Goal: Transaction & Acquisition: Obtain resource

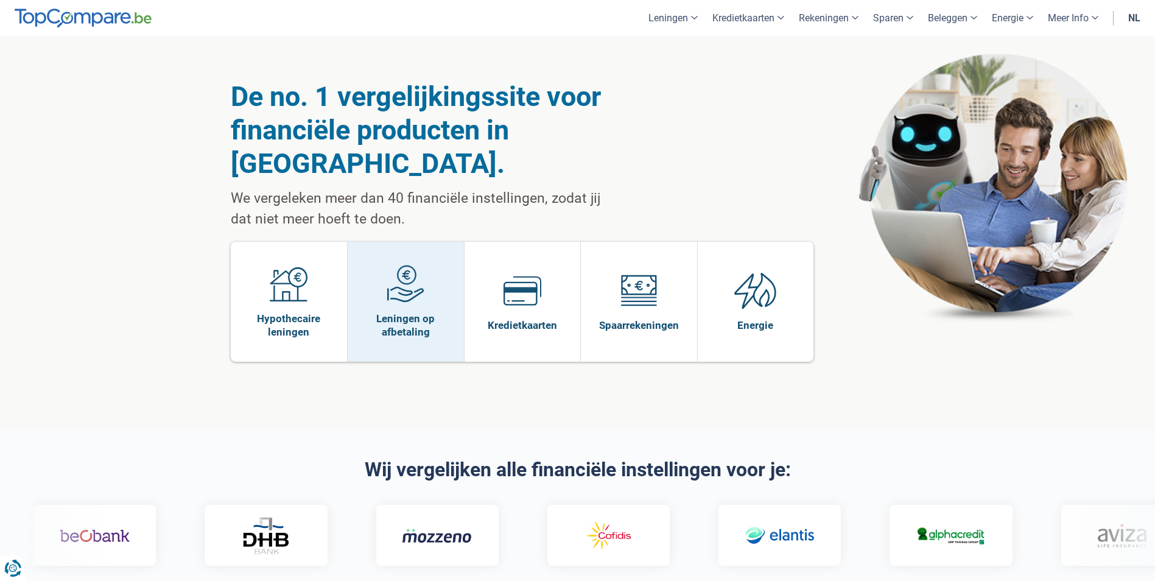
click at [404, 312] on span "Leningen op afbetaling" at bounding box center [406, 325] width 104 height 27
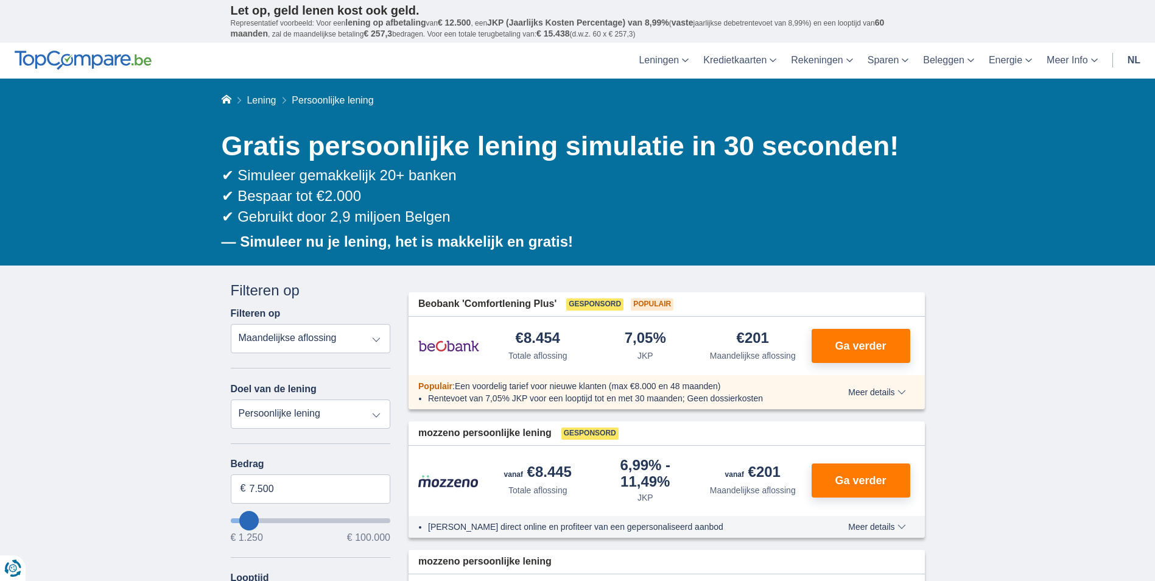
click at [374, 339] on select "Totale aflossing JKP Maandelijkse aflossing" at bounding box center [311, 338] width 160 height 29
click at [376, 413] on select "Persoonlijke lening Auto Moto / fiets Mobilhome / caravan Renovatie Energie Sch…" at bounding box center [311, 413] width 160 height 29
select select "vehicleLoan"
click at [231, 399] on select "Persoonlijke lening Auto Moto / fiets Mobilhome / caravan Renovatie Energie Sch…" at bounding box center [311, 413] width 160 height 29
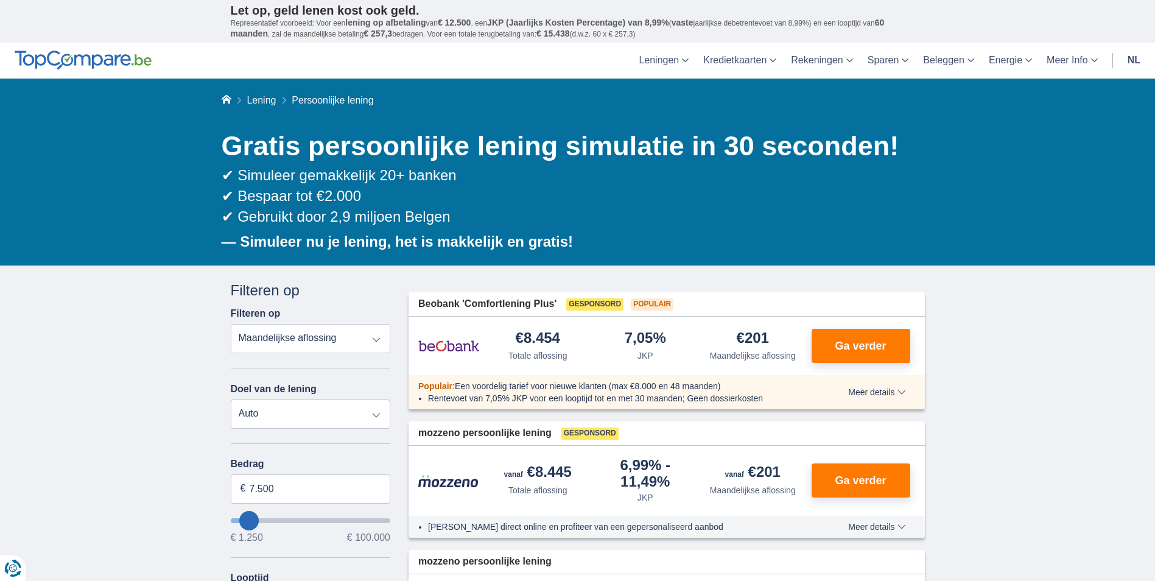
select select "3-4"
type input "15.000"
type input "15250"
select select "60"
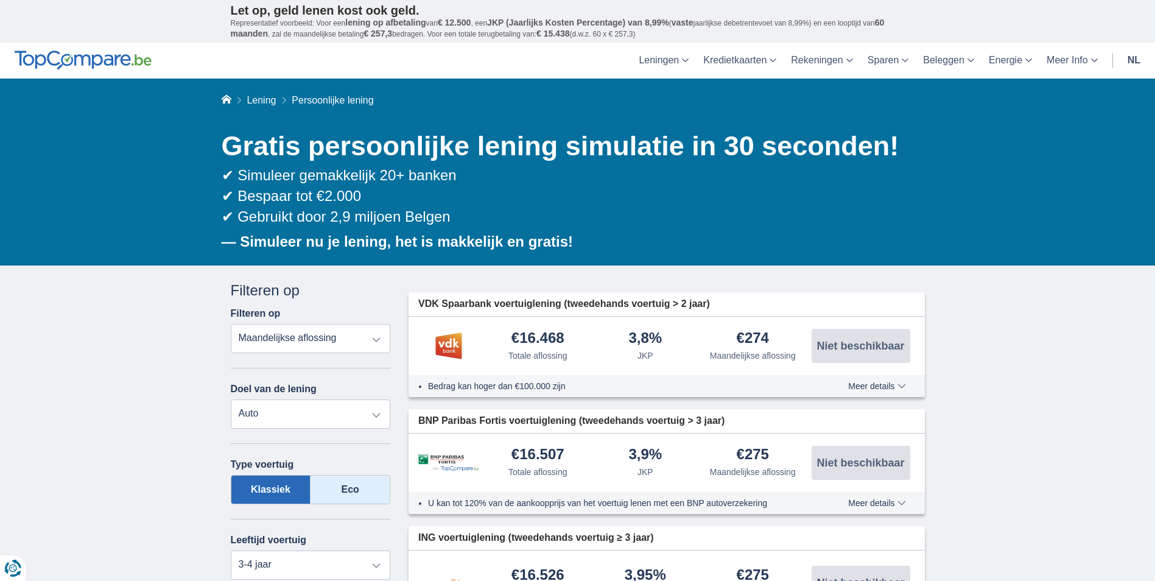
click at [358, 490] on label "Eco" at bounding box center [351, 489] width 80 height 29
click at [0, 0] on input "Eco" at bounding box center [0, 0] width 0 height 0
click at [267, 486] on label "Klassiek" at bounding box center [271, 489] width 80 height 29
drag, startPoint x: 267, startPoint y: 487, endPoint x: 351, endPoint y: 492, distance: 84.2
click at [351, 492] on label "Eco" at bounding box center [351, 489] width 80 height 29
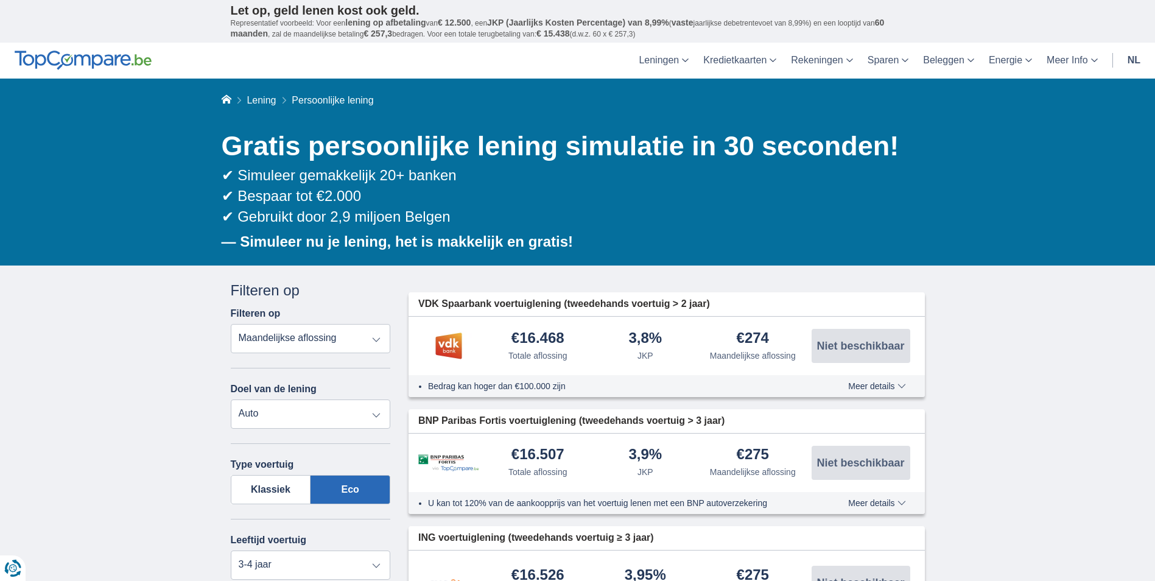
click at [0, 0] on input "Eco" at bounding box center [0, 0] width 0 height 0
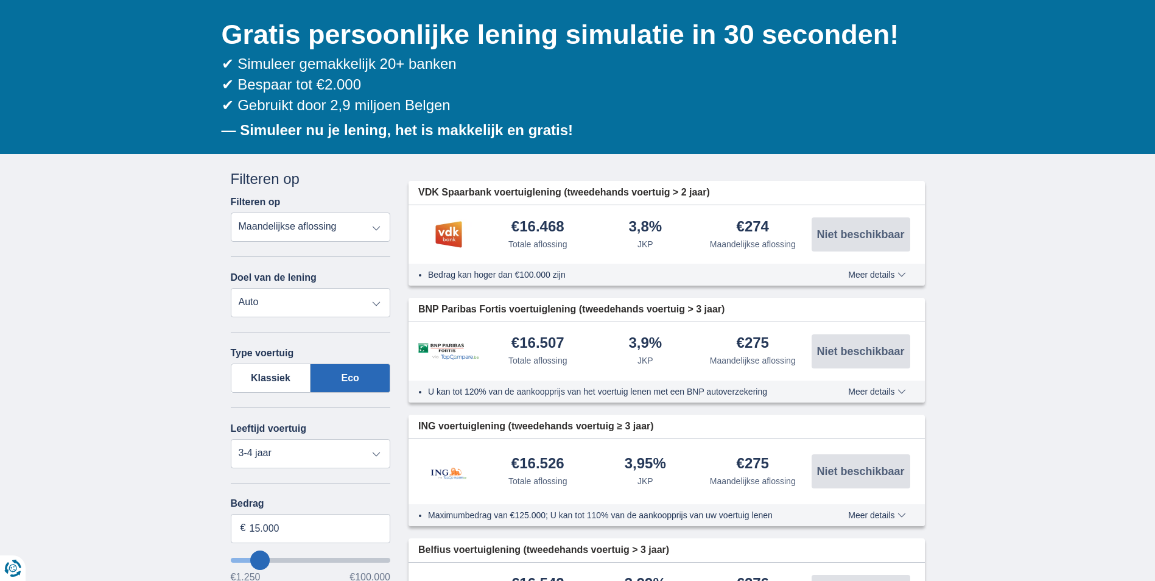
scroll to position [122, 0]
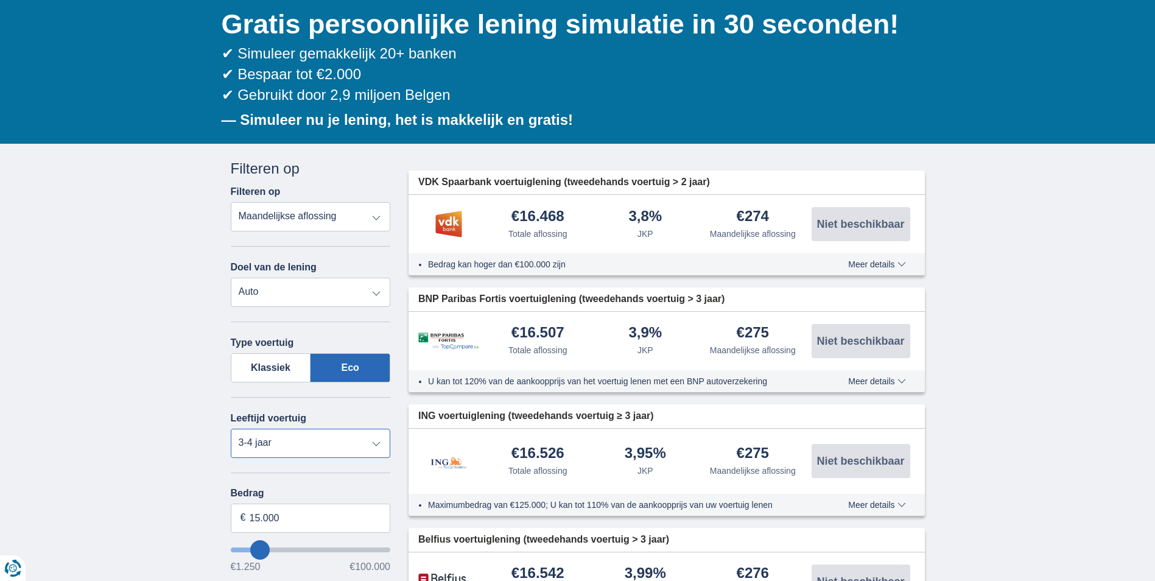
click at [374, 446] on select "Nieuw 0-1 jaar 1-2 jaar 2-3 jaar 3-4 jaar 4-5 jaar 5+ jaar" at bounding box center [311, 443] width 160 height 29
click at [231, 429] on select "Nieuw 0-1 jaar 1-2 jaar 2-3 jaar 3-4 jaar 4-5 jaar 5+ jaar" at bounding box center [311, 443] width 160 height 29
drag, startPoint x: 314, startPoint y: 514, endPoint x: 235, endPoint y: 518, distance: 78.7
click at [235, 518] on input "15.000" at bounding box center [311, 518] width 160 height 29
type input "9.000"
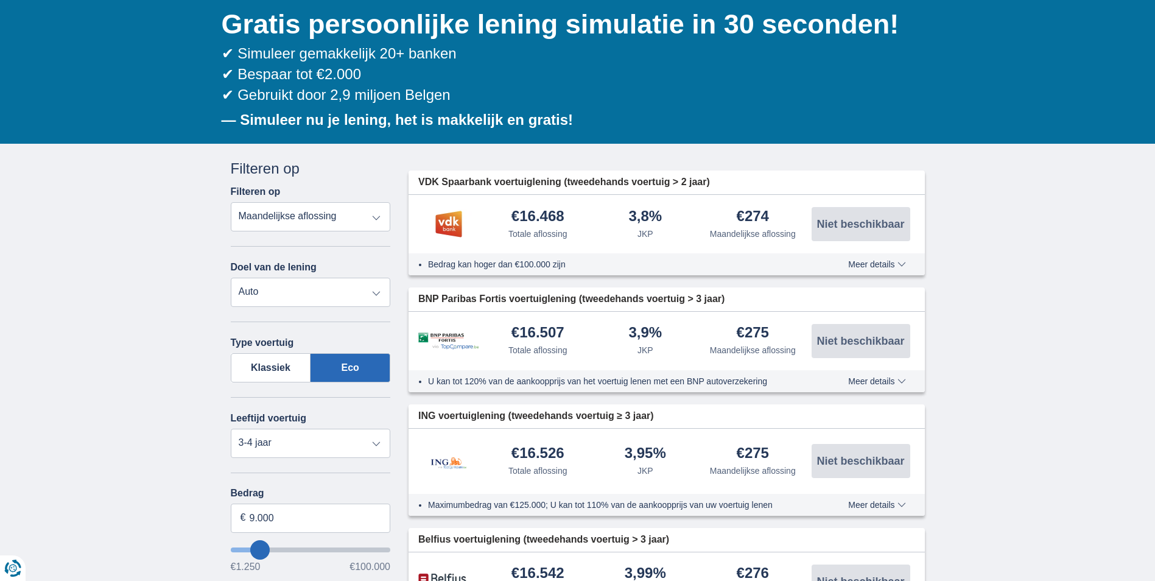
type input "9250"
select select "48"
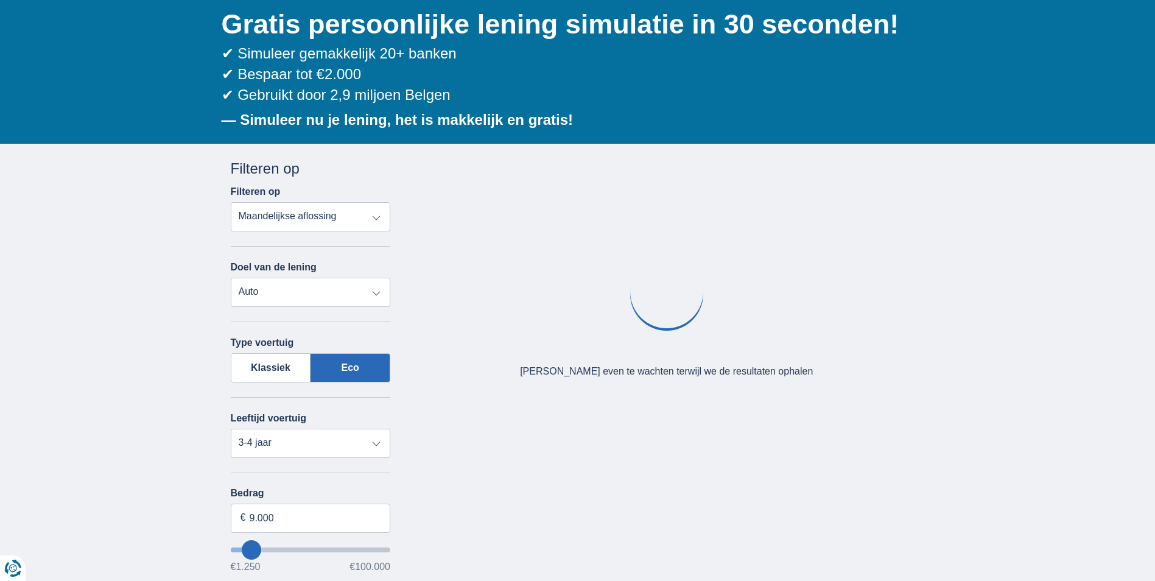
click at [1020, 485] on div "× widget.non-eligible-application.title widget.non-eligible-application.text no…" at bounding box center [577, 531] width 1155 height 774
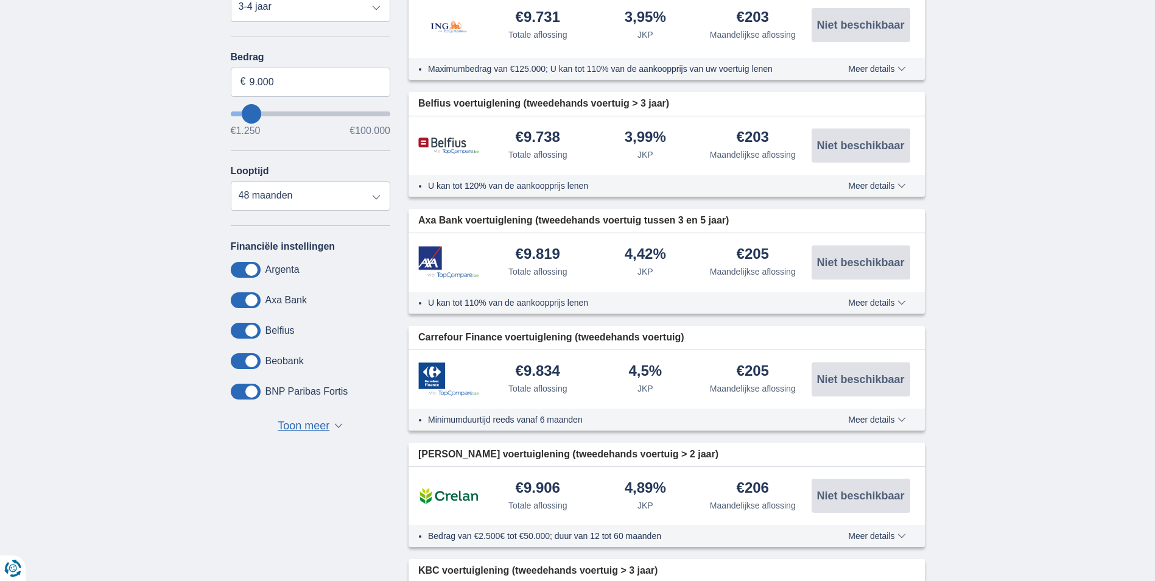
scroll to position [426, 0]
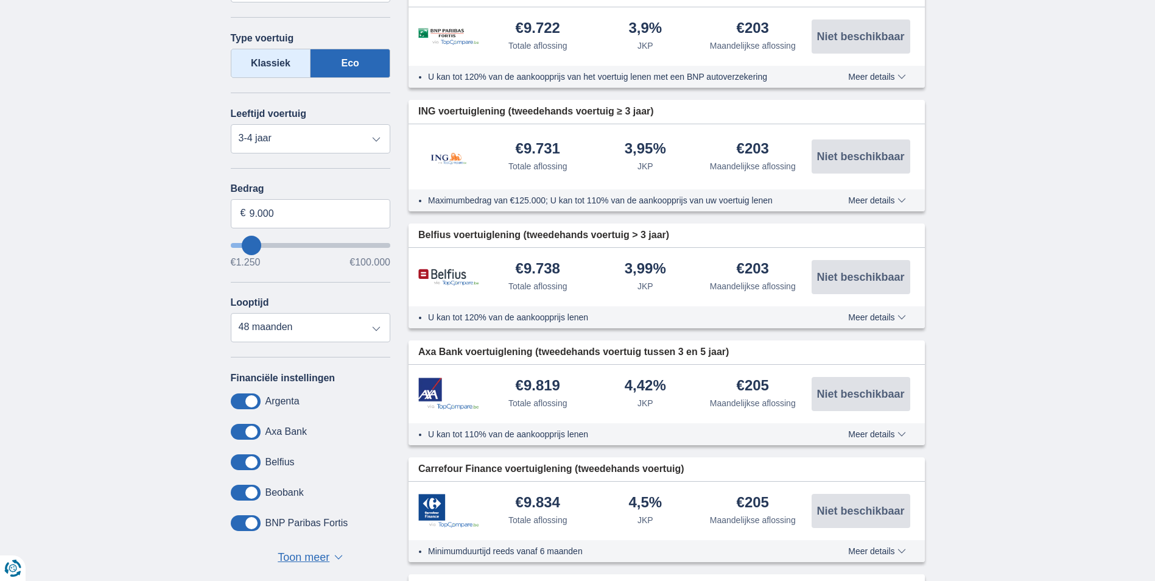
click at [263, 54] on label "Klassiek" at bounding box center [271, 63] width 80 height 29
click at [0, 0] on input "Klassiek" at bounding box center [0, 0] width 0 height 0
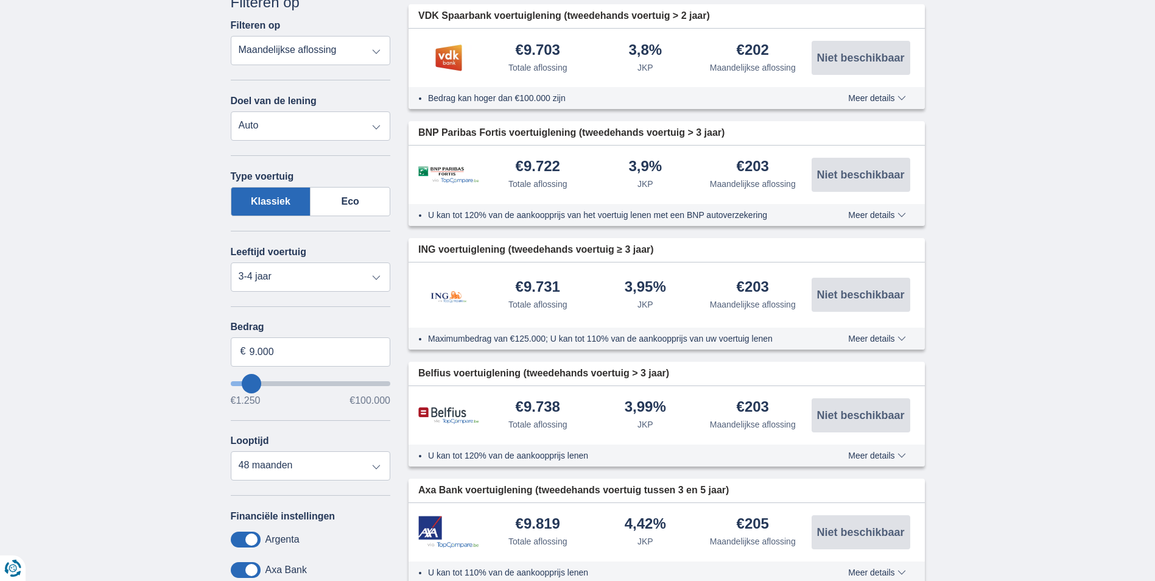
scroll to position [122, 0]
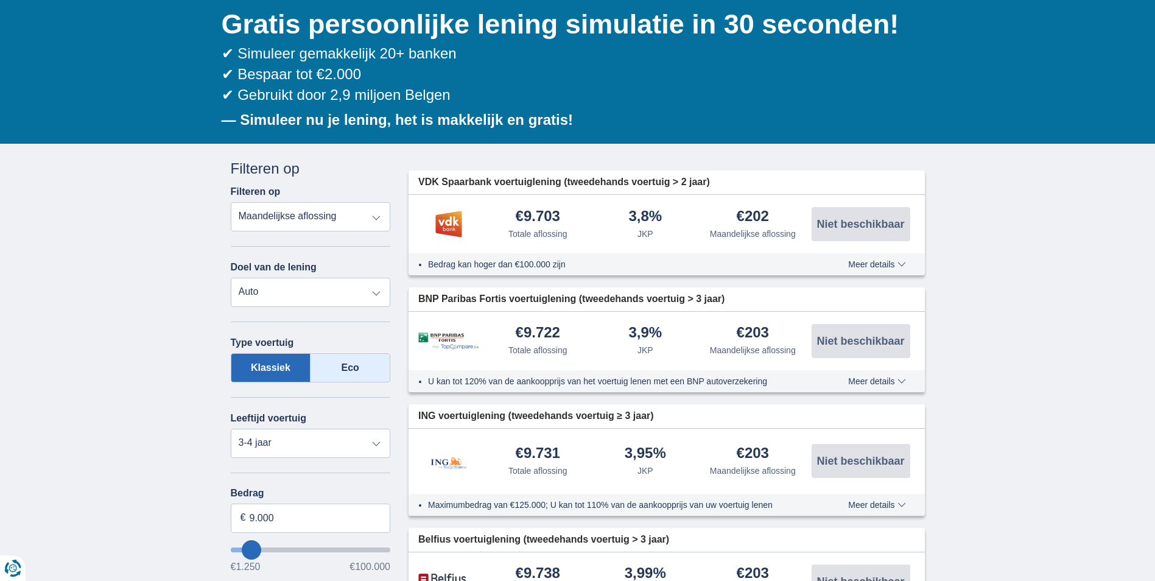
click at [341, 371] on label "Eco" at bounding box center [351, 367] width 80 height 29
click at [0, 0] on input "Eco" at bounding box center [0, 0] width 0 height 0
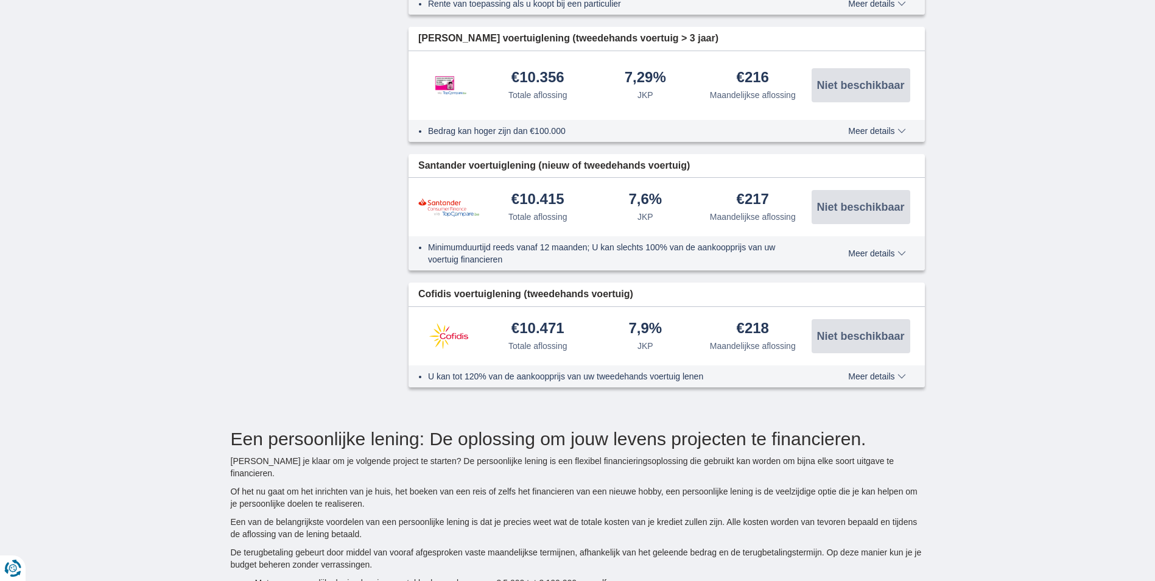
scroll to position [1887, 0]
